Goal: Transaction & Acquisition: Obtain resource

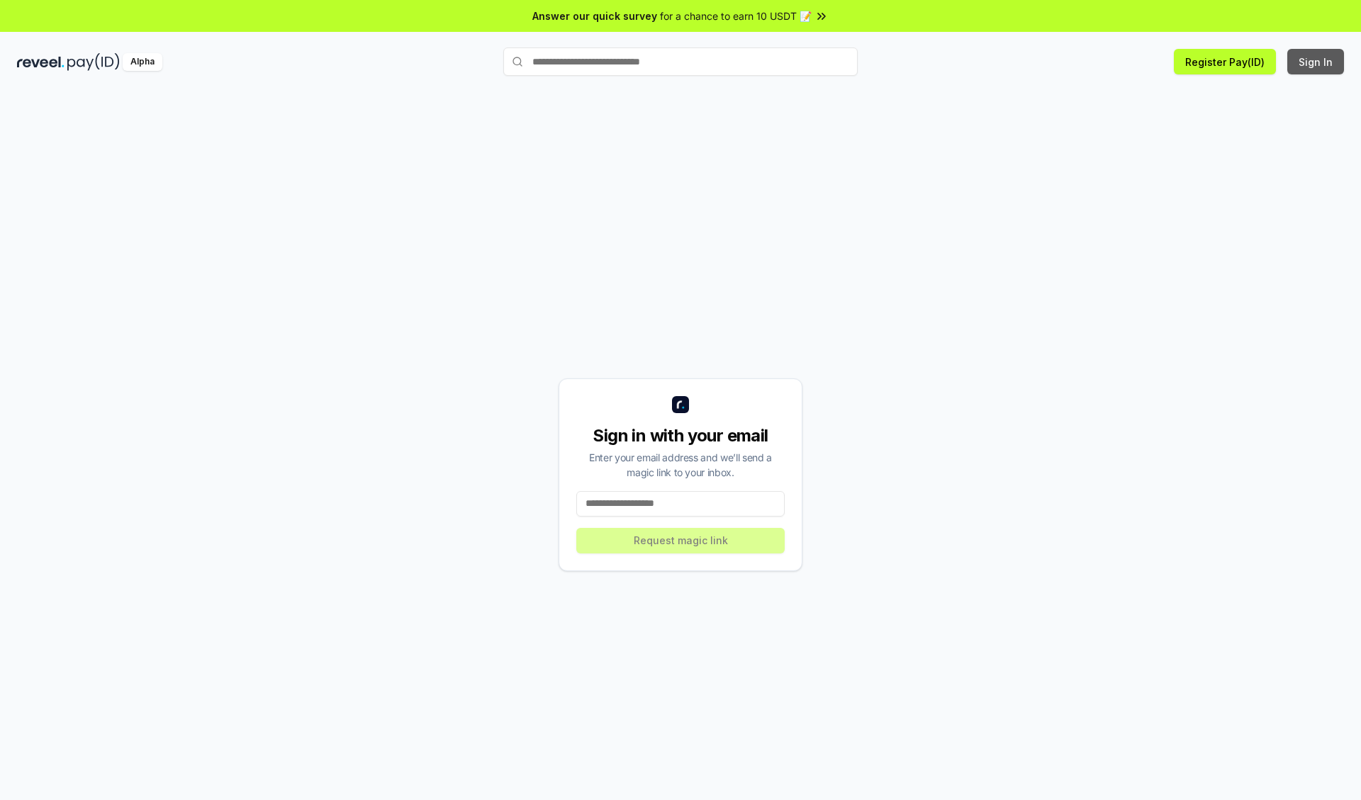
click at [1317, 62] on button "Sign In" at bounding box center [1316, 62] width 57 height 26
type input "**********"
click at [681, 540] on button "Request magic link" at bounding box center [680, 541] width 208 height 26
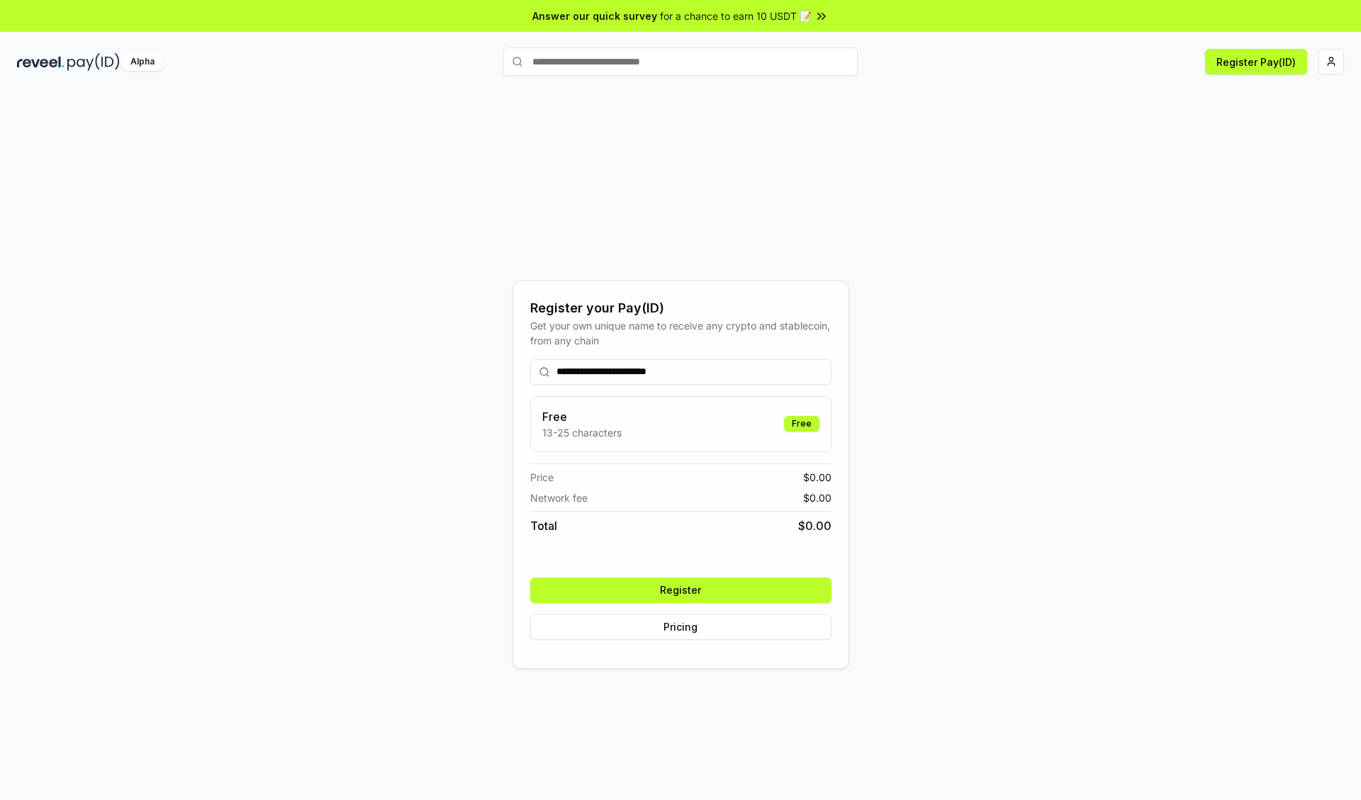
click at [681, 590] on button "Register" at bounding box center [680, 591] width 301 height 26
